Goal: Task Accomplishment & Management: Use online tool/utility

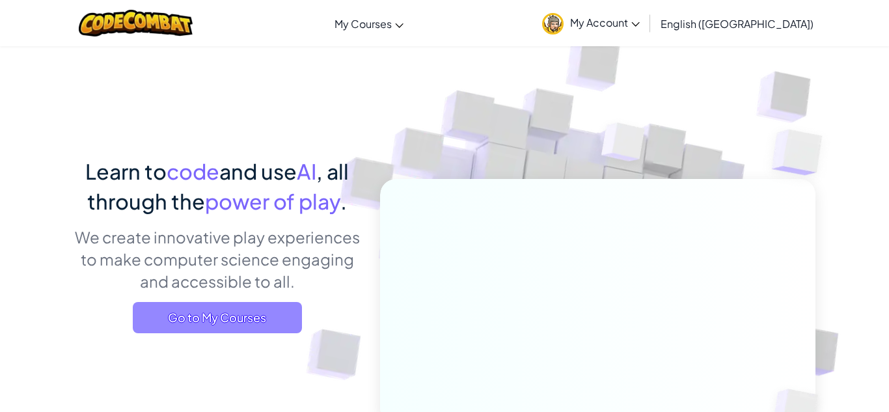
click at [249, 316] on span "Go to My Courses" at bounding box center [217, 317] width 169 height 31
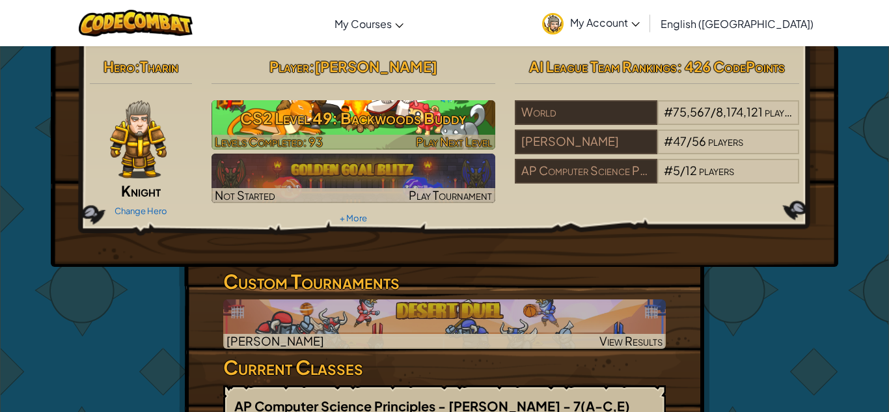
click at [336, 130] on h3 "CS2 Level 49: Backwoods Buddy" at bounding box center [353, 117] width 284 height 29
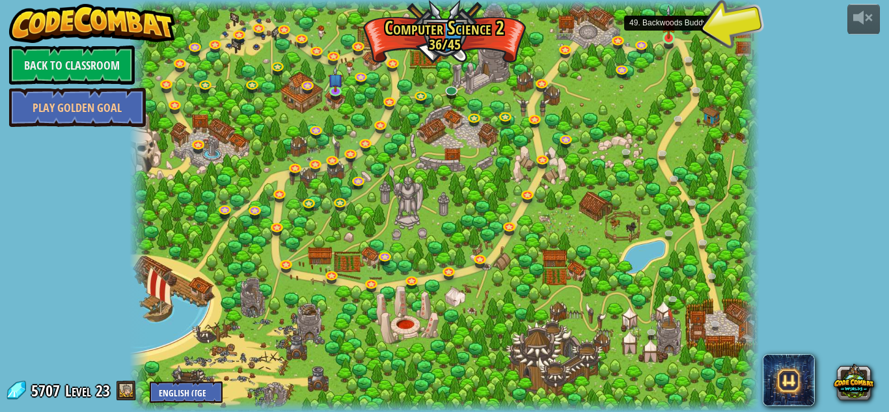
click at [675, 36] on img at bounding box center [668, 22] width 15 height 34
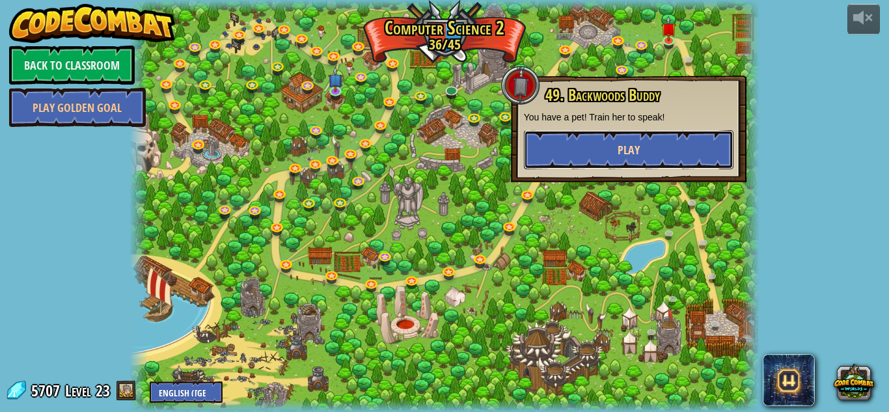
click at [644, 139] on button "Play" at bounding box center [628, 149] width 209 height 39
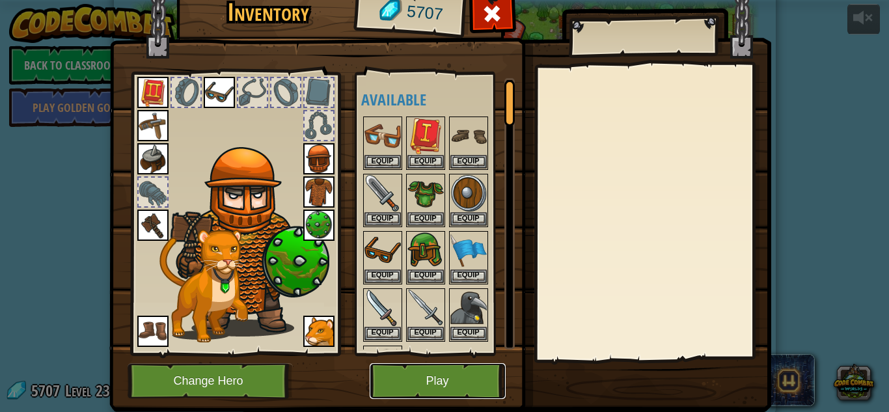
click at [450, 381] on button "Play" at bounding box center [438, 381] width 136 height 36
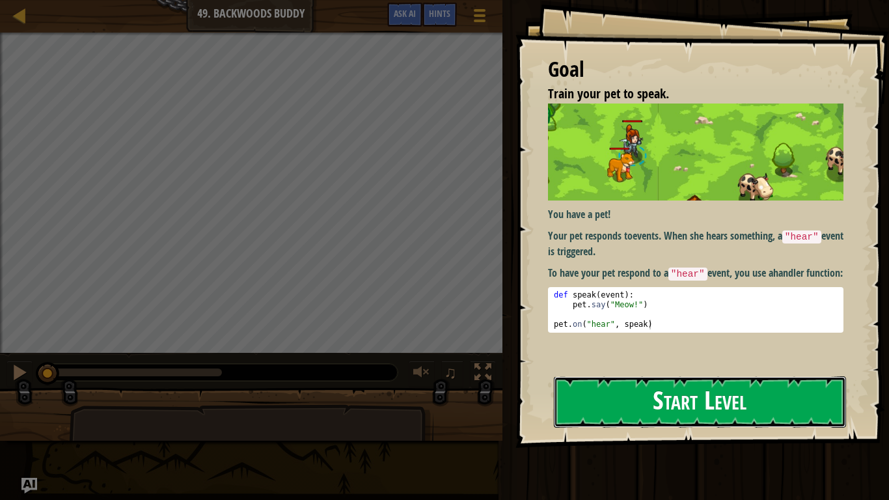
click at [636, 399] on button "Start Level" at bounding box center [700, 401] width 292 height 51
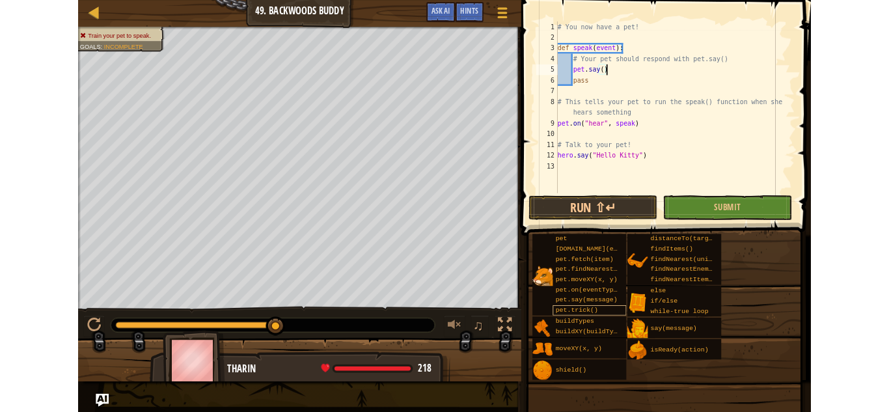
scroll to position [6, 8]
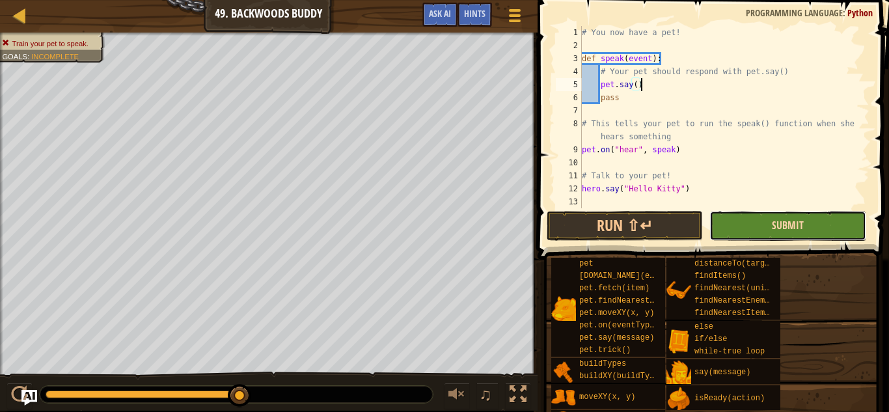
click at [771, 219] on button "Submit" at bounding box center [787, 226] width 156 height 30
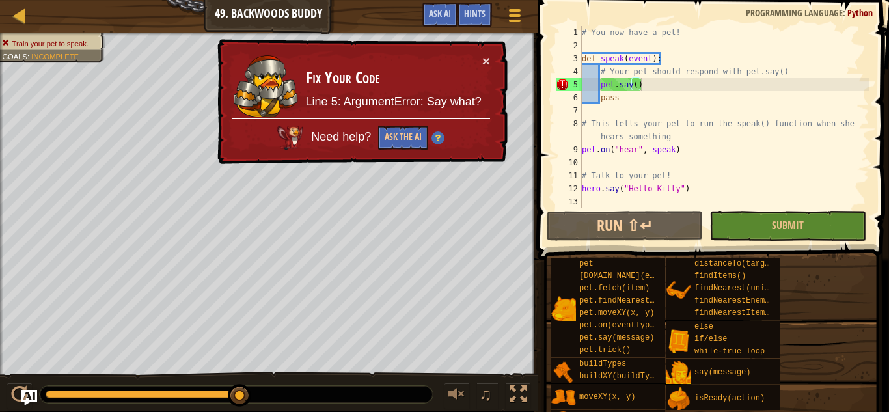
click at [638, 87] on div "# You now have a pet! def speak ( event ) : # Your pet should respond with pet.…" at bounding box center [724, 130] width 290 height 208
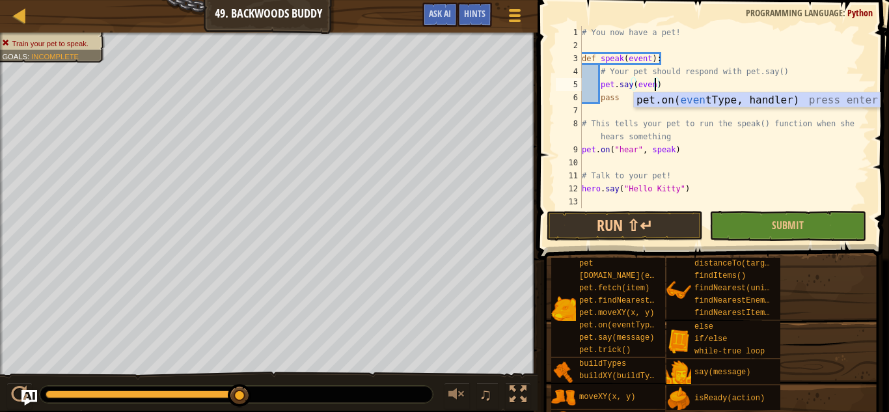
type textarea "pet.say(event)"
click at [787, 235] on button "Submit" at bounding box center [787, 226] width 156 height 30
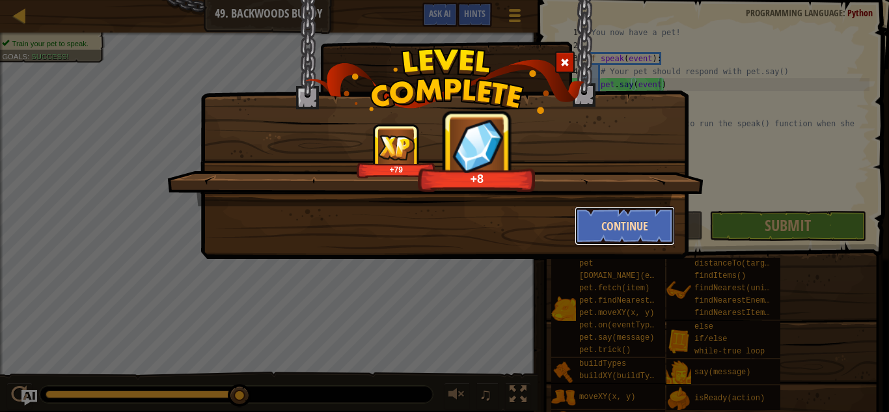
click at [656, 224] on button "Continue" at bounding box center [624, 225] width 101 height 39
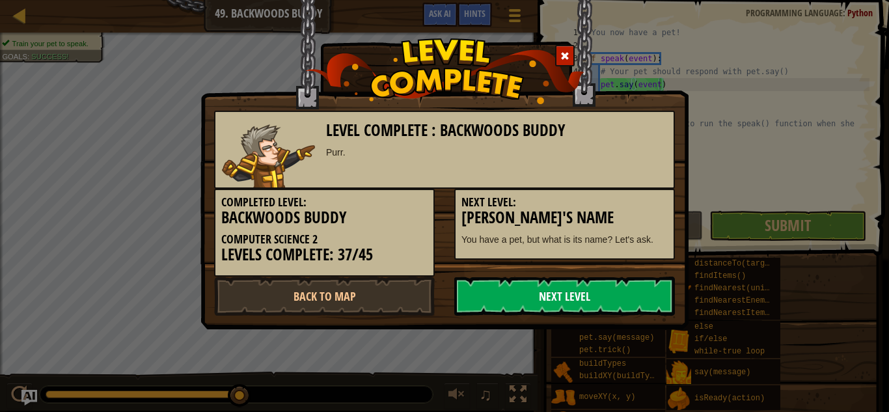
click at [594, 288] on link "Next Level" at bounding box center [564, 296] width 221 height 39
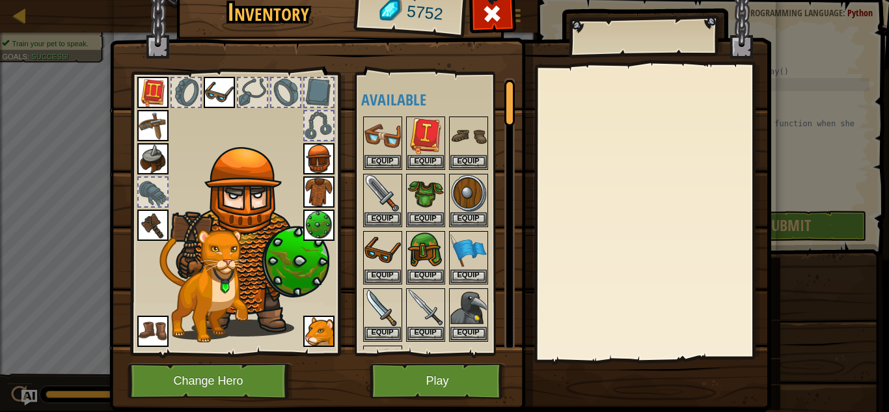
click at [427, 399] on img at bounding box center [440, 175] width 662 height 472
click at [430, 396] on button "Play" at bounding box center [438, 381] width 136 height 36
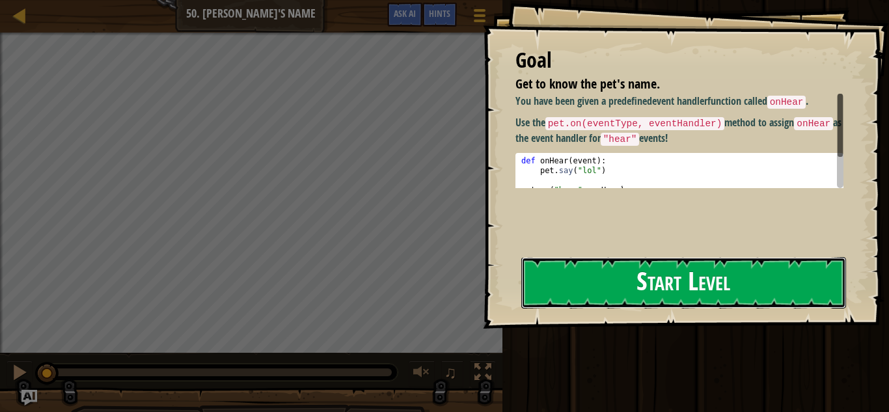
click at [681, 291] on button "Start Level" at bounding box center [683, 282] width 325 height 51
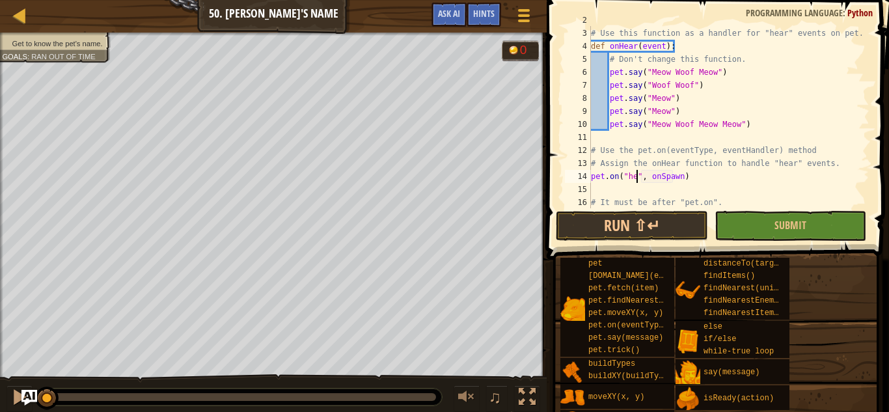
scroll to position [6, 8]
click at [677, 174] on div "# Use this function as a handler for "hear" events on pet. def onHear ( event )…" at bounding box center [728, 118] width 281 height 208
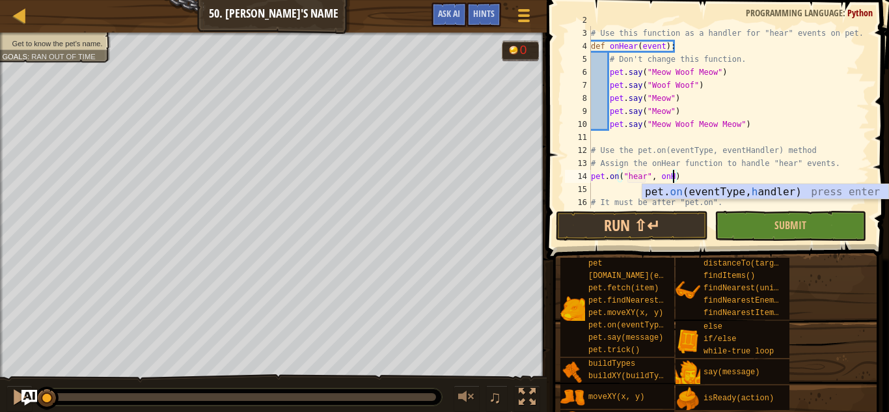
scroll to position [6, 14]
type textarea "pet.on("hear", onHear)"
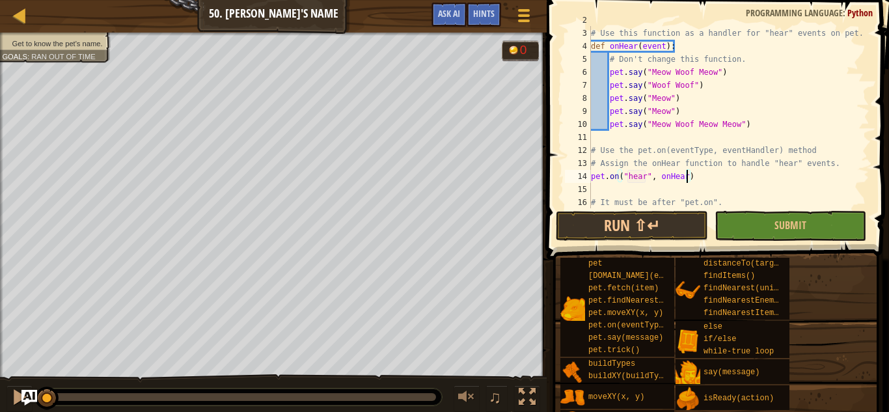
scroll to position [65, 0]
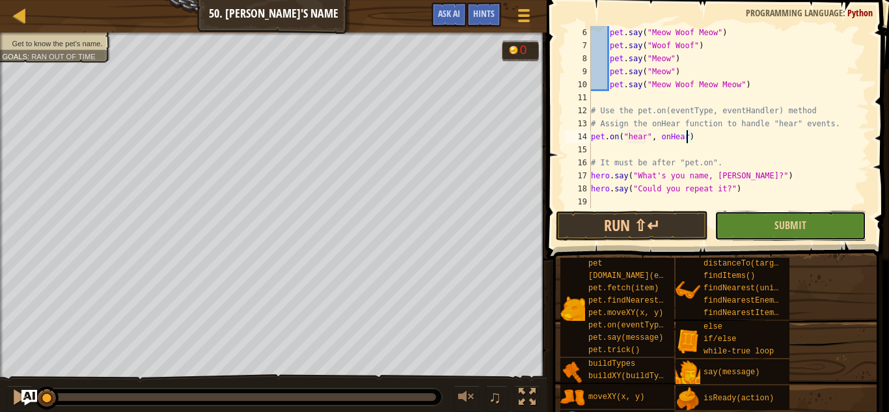
click at [738, 239] on button "Submit" at bounding box center [790, 226] width 152 height 30
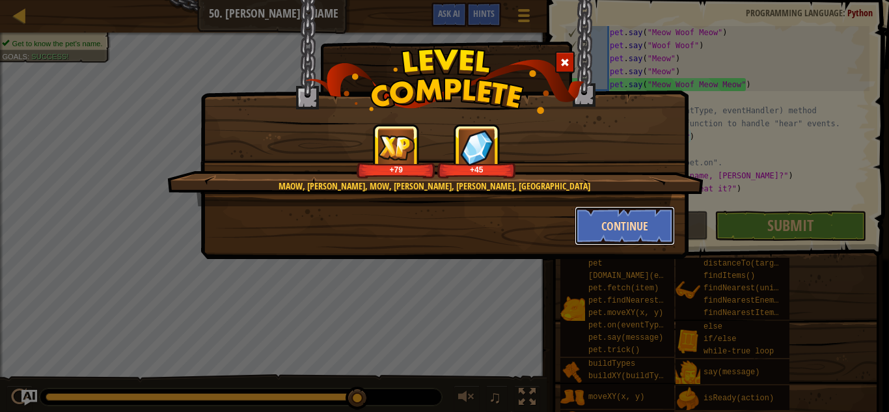
click at [659, 221] on button "Continue" at bounding box center [624, 225] width 101 height 39
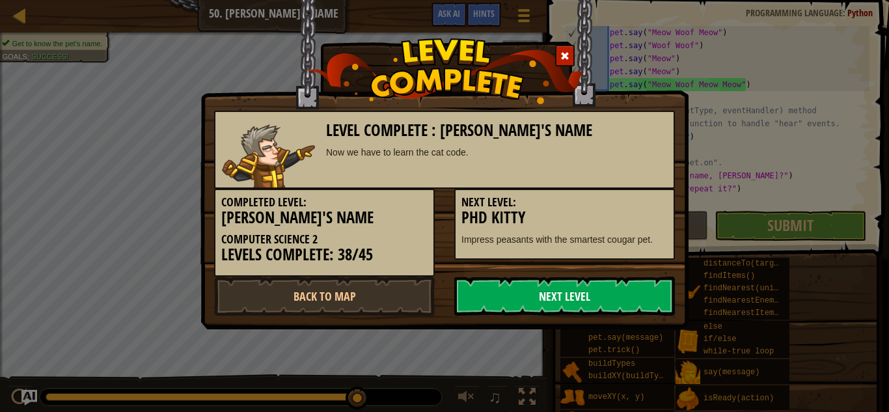
click at [564, 294] on link "Next Level" at bounding box center [564, 296] width 221 height 39
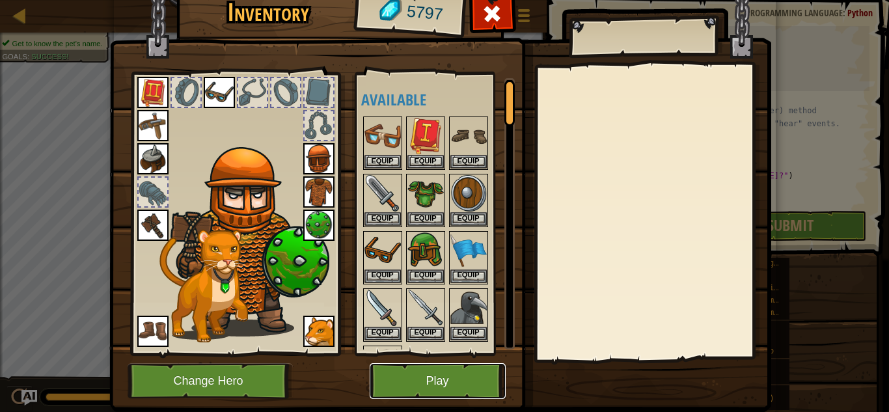
click at [465, 386] on button "Play" at bounding box center [438, 381] width 136 height 36
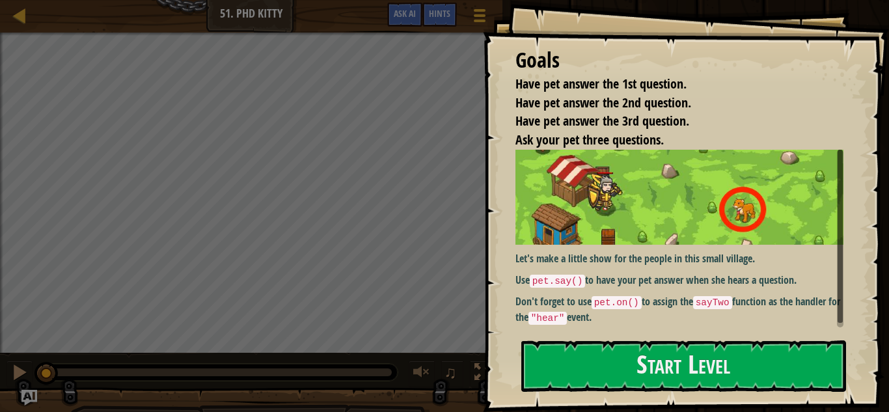
click at [769, 320] on p "Don't forget to use pet.on() to assign the sayTwo function as the handler for t…" at bounding box center [679, 309] width 328 height 31
